Goal: Task Accomplishment & Management: Use online tool/utility

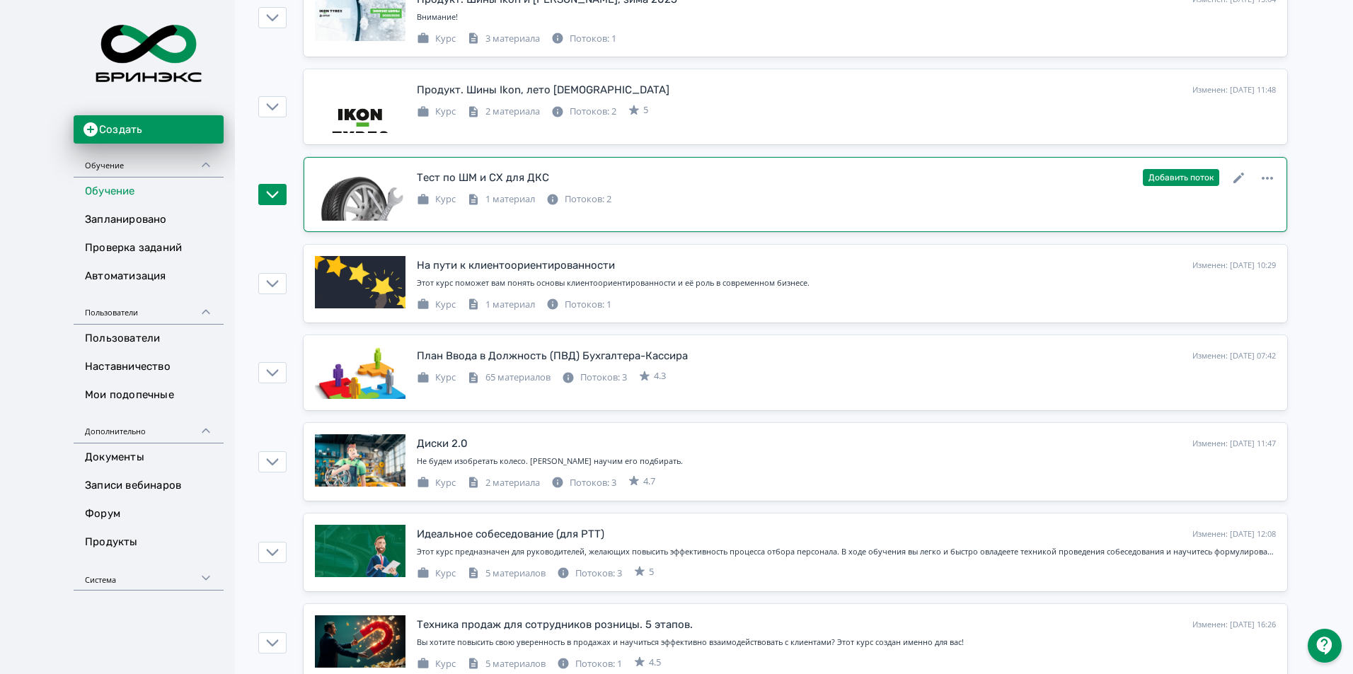
scroll to position [566, 0]
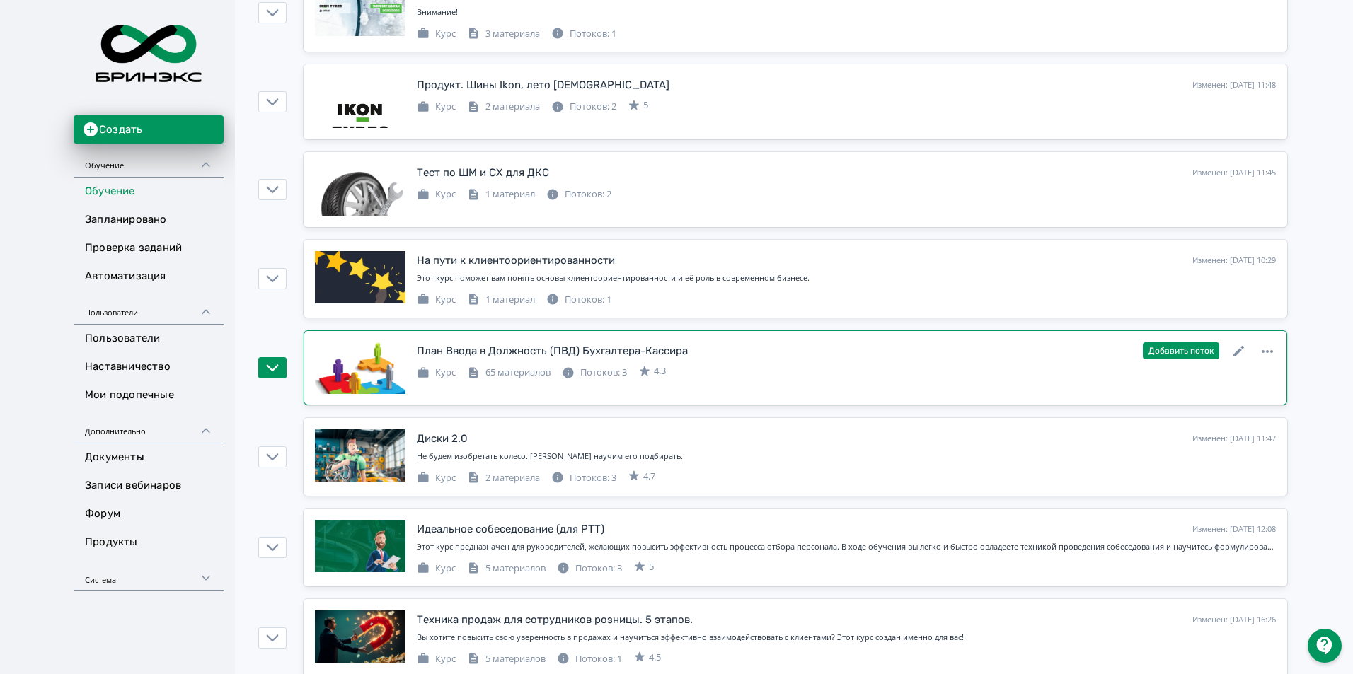
click at [1234, 351] on icon at bounding box center [1238, 351] width 17 height 17
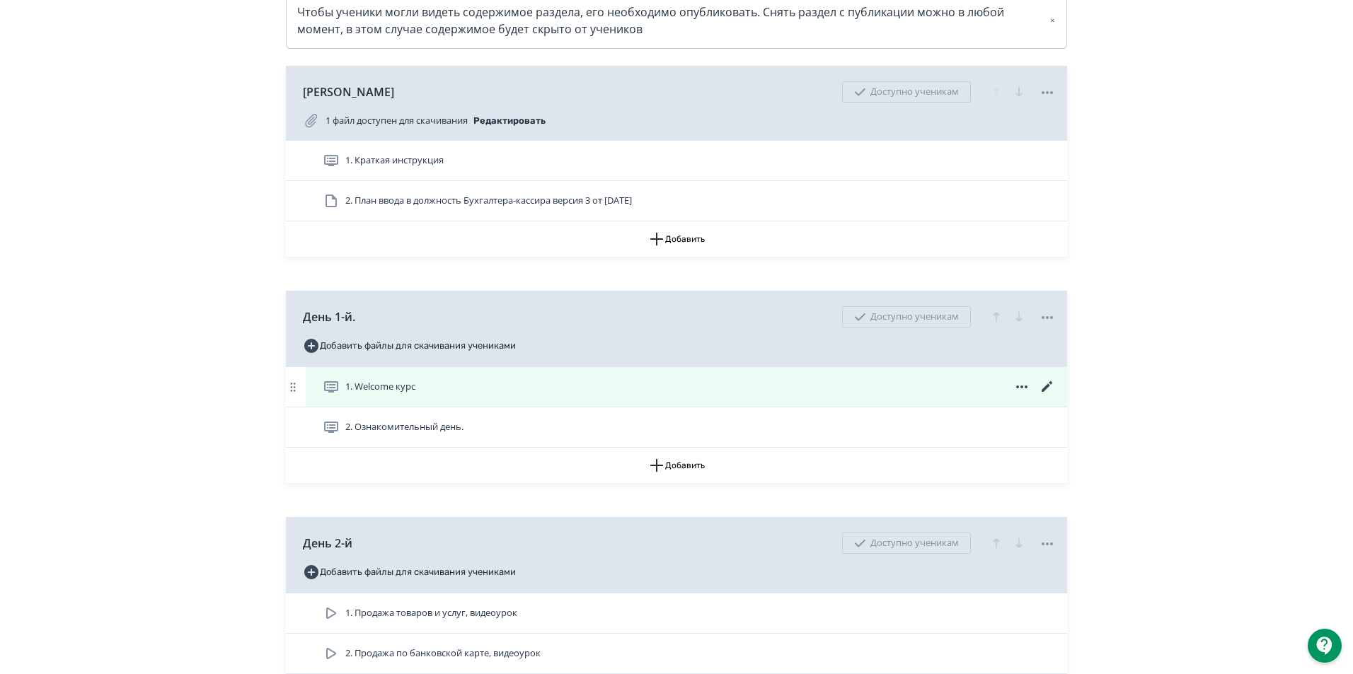
scroll to position [354, 0]
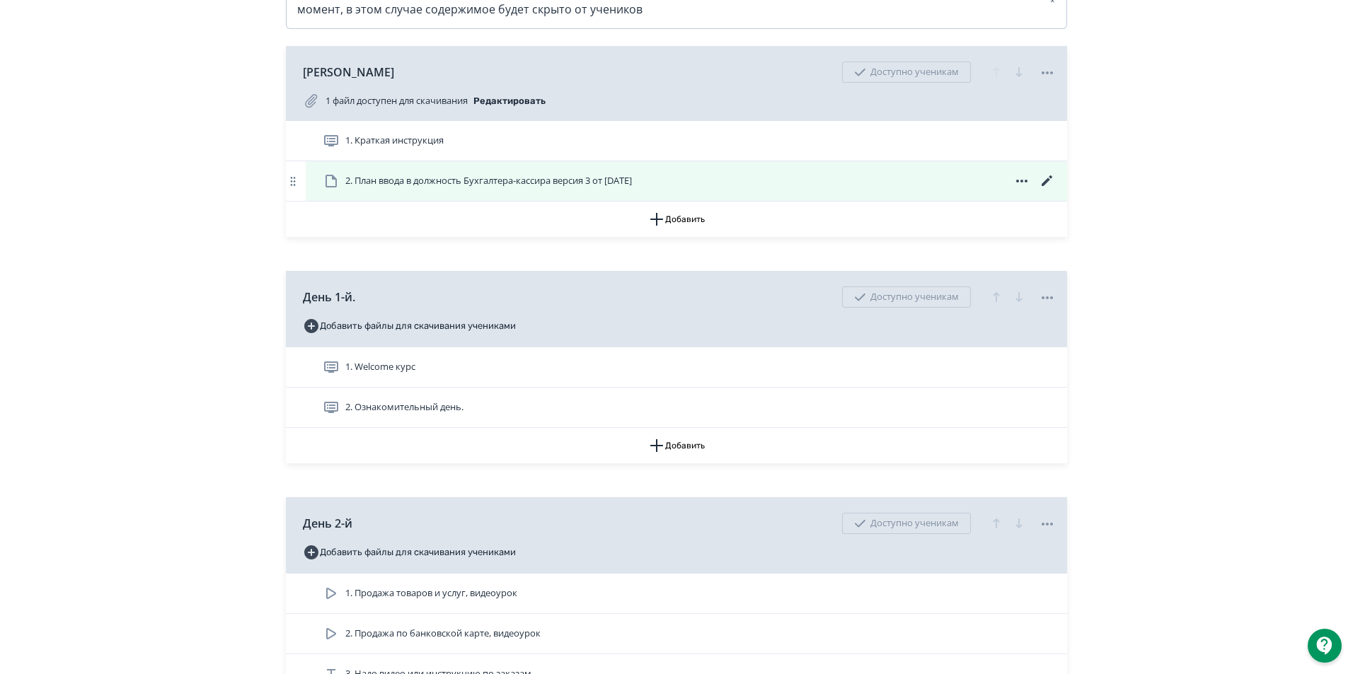
click at [447, 188] on span "2. План ввода в должность Бухгалтера-кассира версия 3 от [DATE]" at bounding box center [488, 181] width 287 height 14
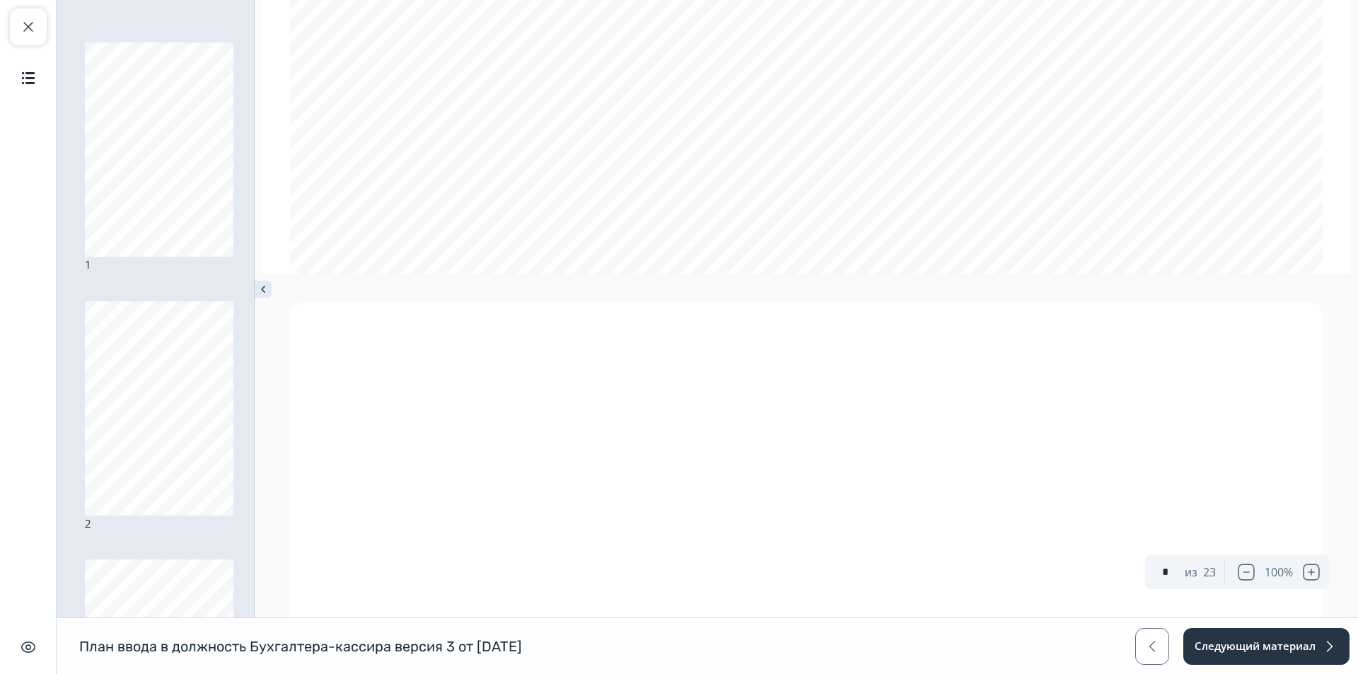
type input "*"
click at [36, 25] on span "button" at bounding box center [28, 26] width 17 height 17
